Goal: Transaction & Acquisition: Purchase product/service

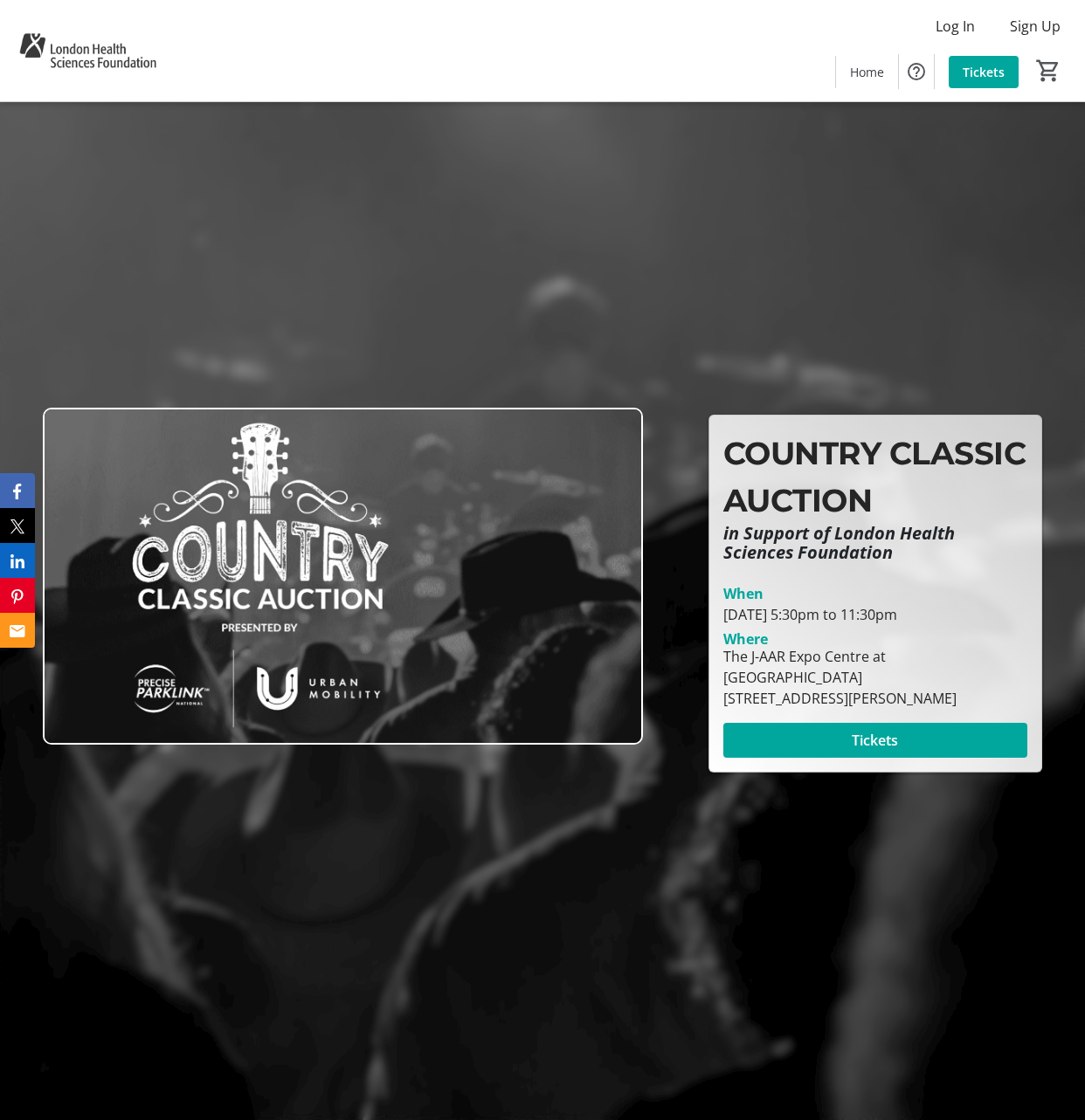
click at [961, 734] on span at bounding box center [875, 741] width 304 height 42
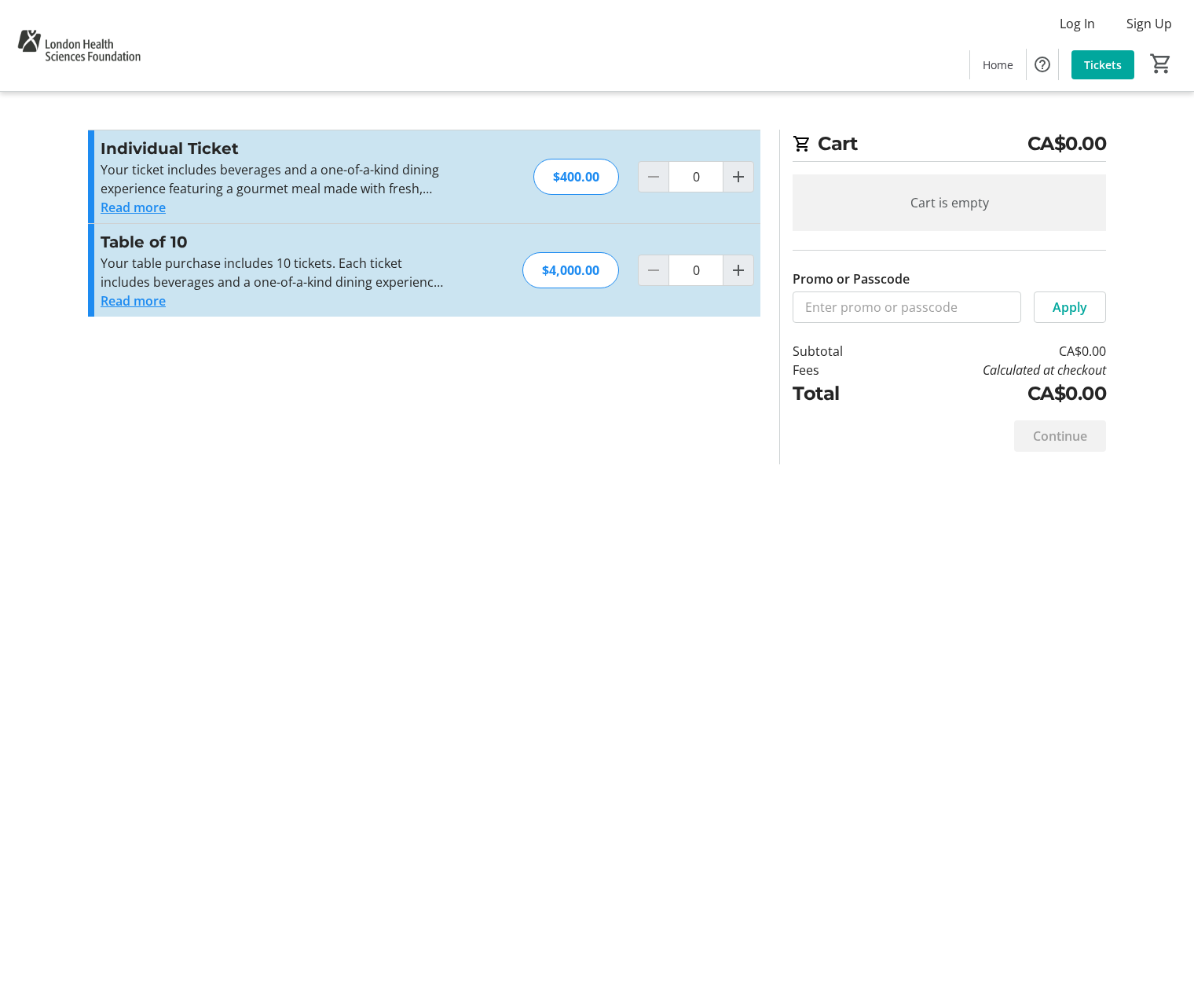
click at [753, 184] on div at bounding box center [738, 177] width 32 height 32
click at [746, 180] on mat-icon "Increment by one" at bounding box center [738, 177] width 19 height 19
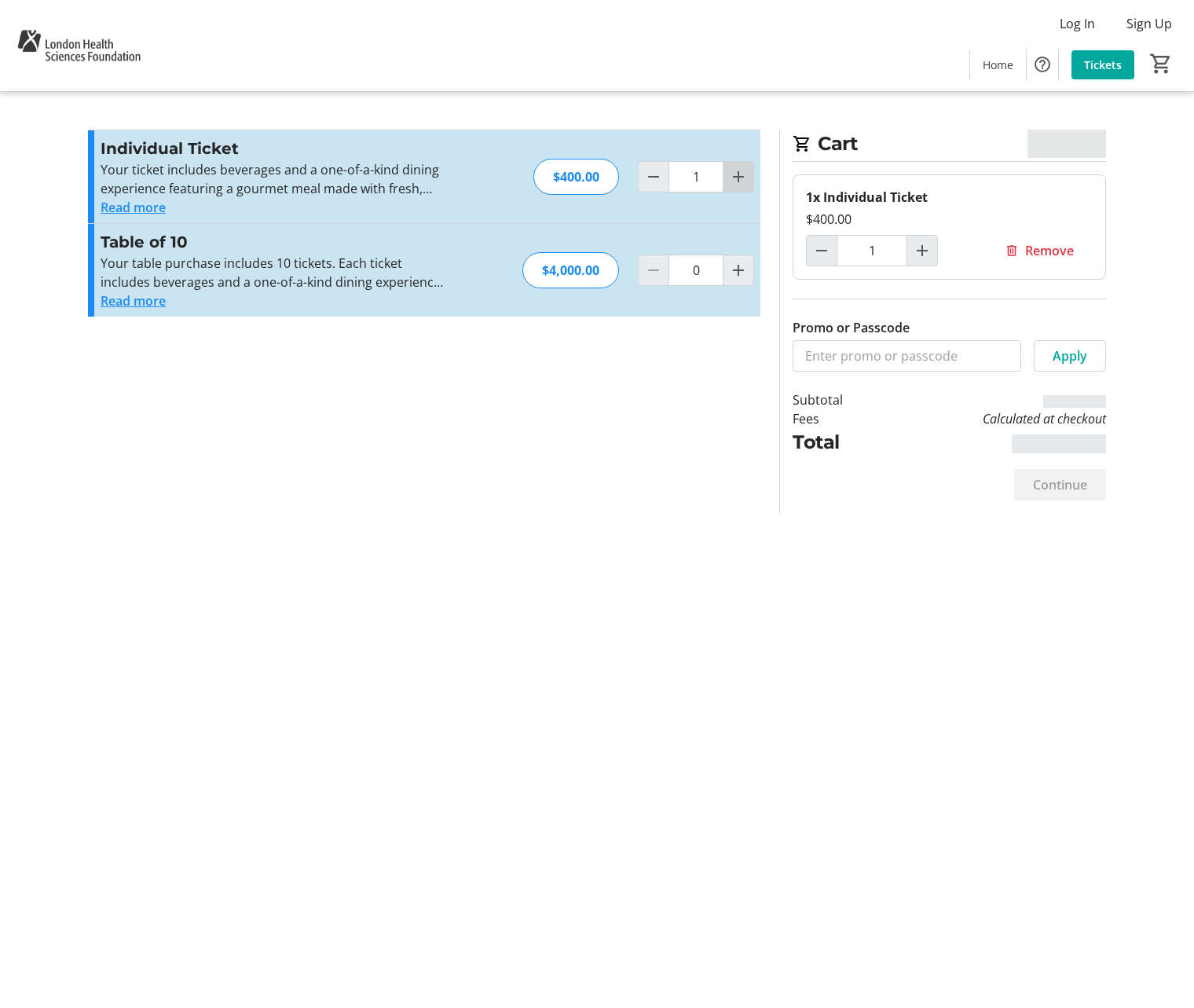
click at [746, 180] on mat-icon "Increment by one" at bounding box center [738, 177] width 19 height 19
type input "2"
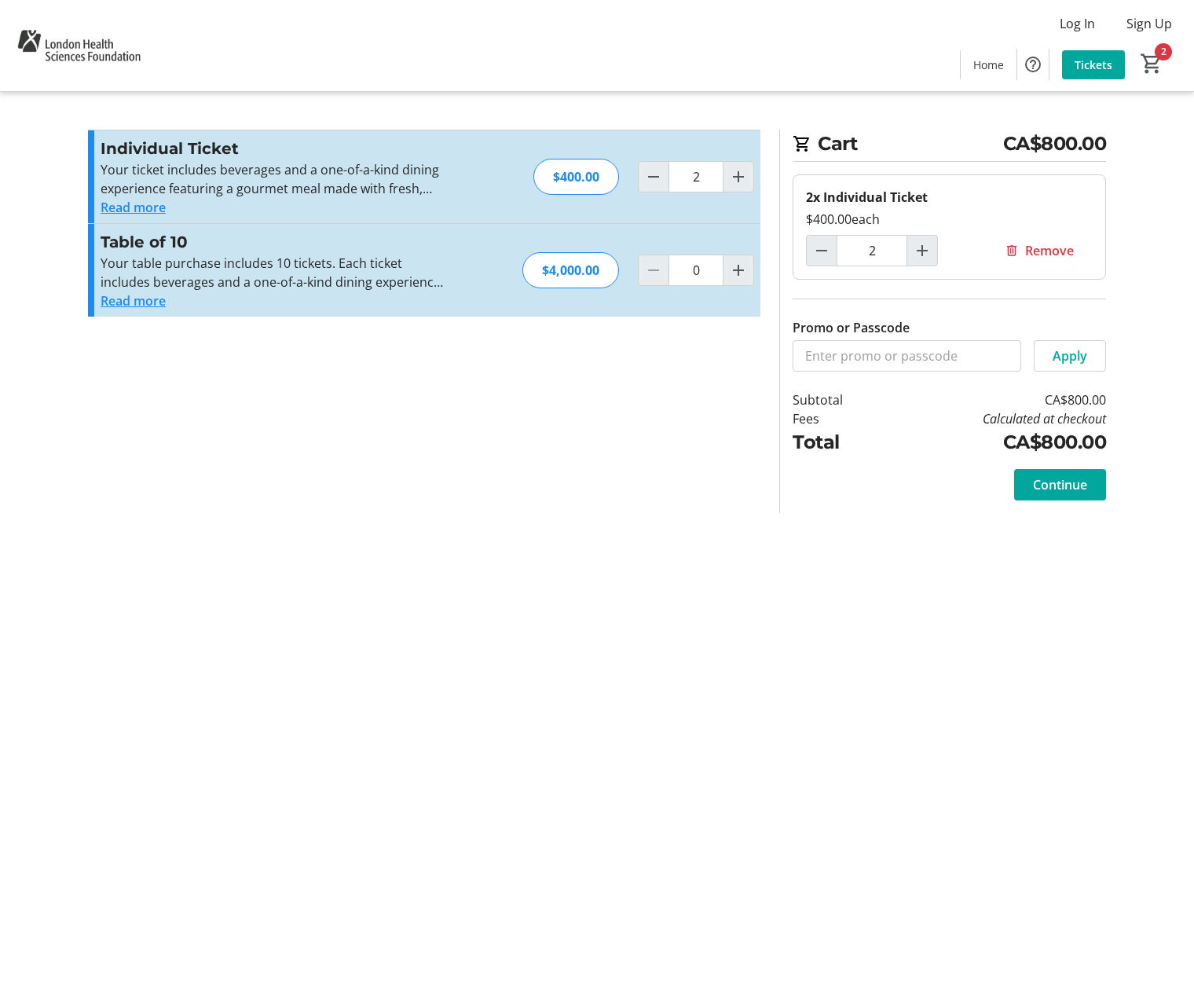
click at [150, 213] on button "Read more" at bounding box center [133, 208] width 65 height 19
